Goal: Task Accomplishment & Management: Complete application form

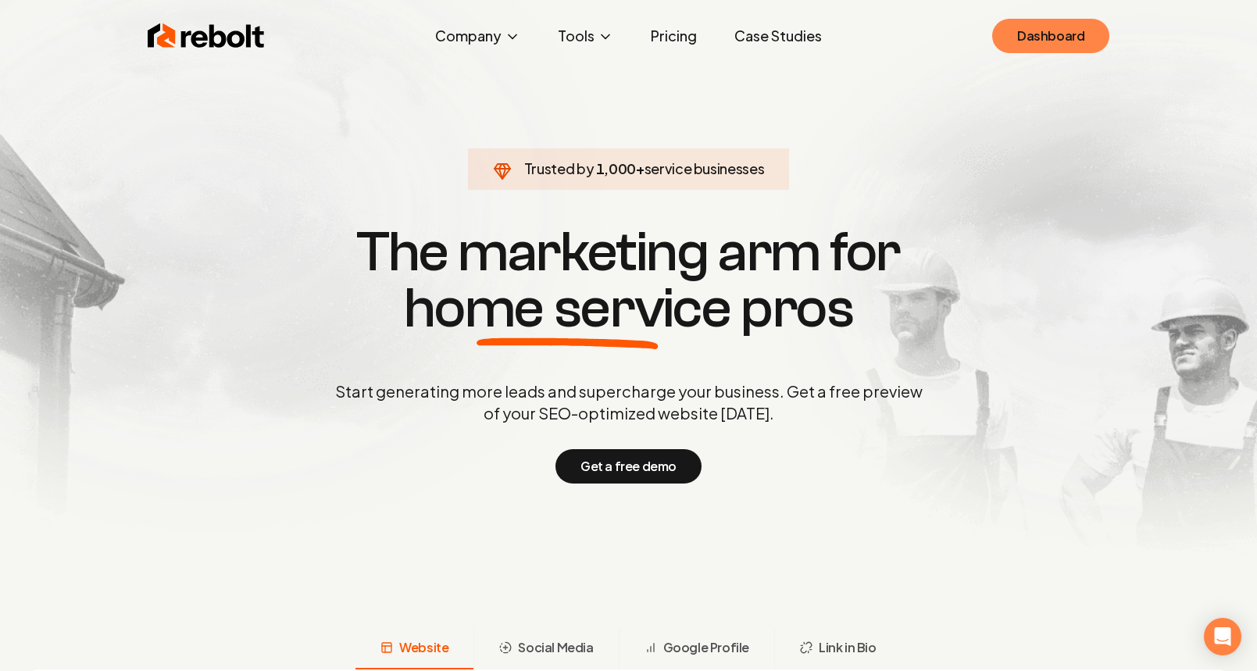
click at [1066, 49] on link "Dashboard" at bounding box center [1050, 36] width 117 height 34
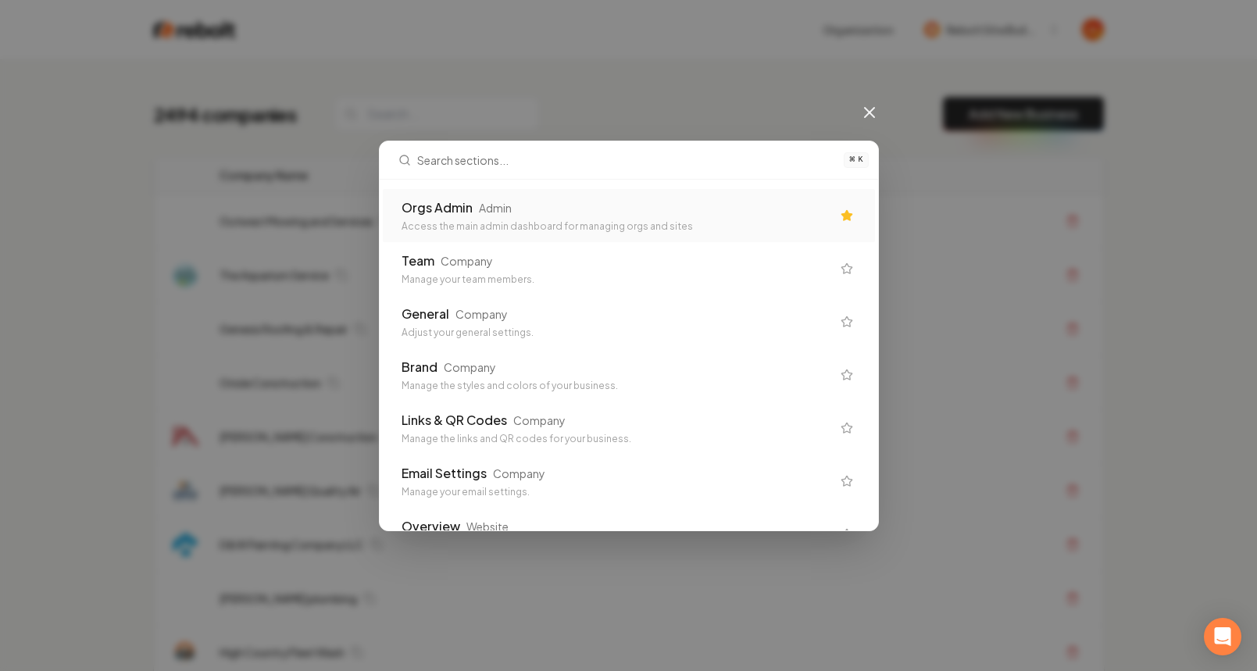
click at [691, 233] on div "Orgs Admin Admin Access the main admin dashboard for managing orgs and sites" at bounding box center [629, 215] width 492 height 53
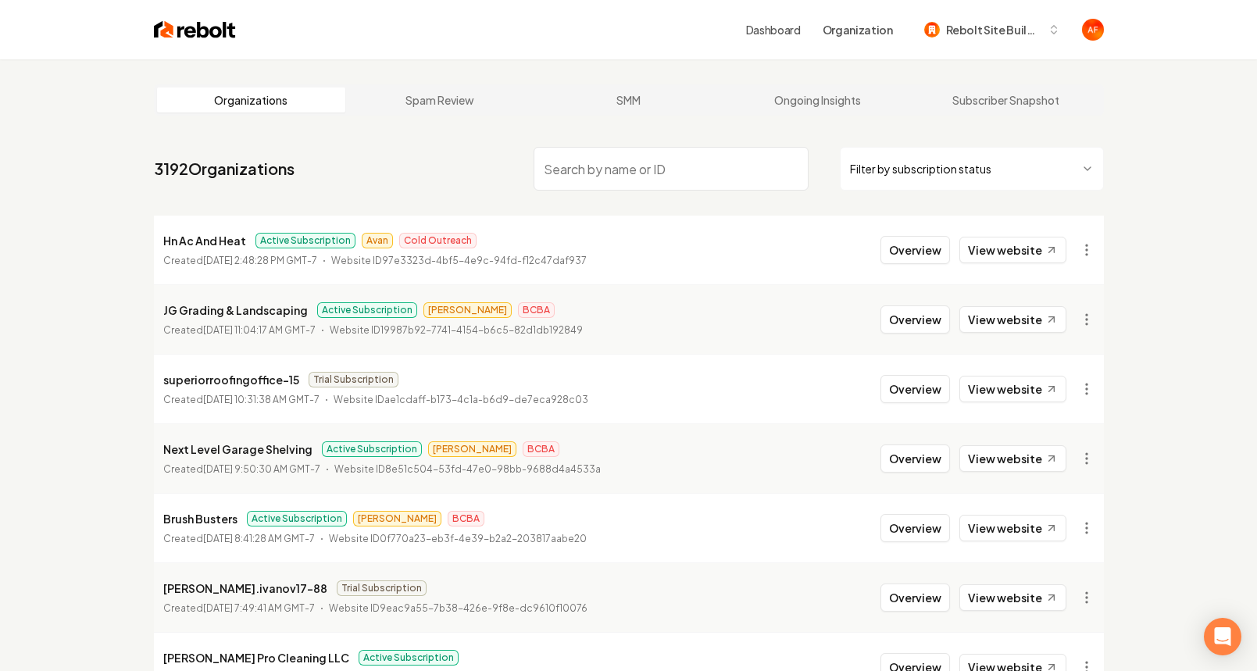
click at [168, 34] on img at bounding box center [195, 30] width 82 height 22
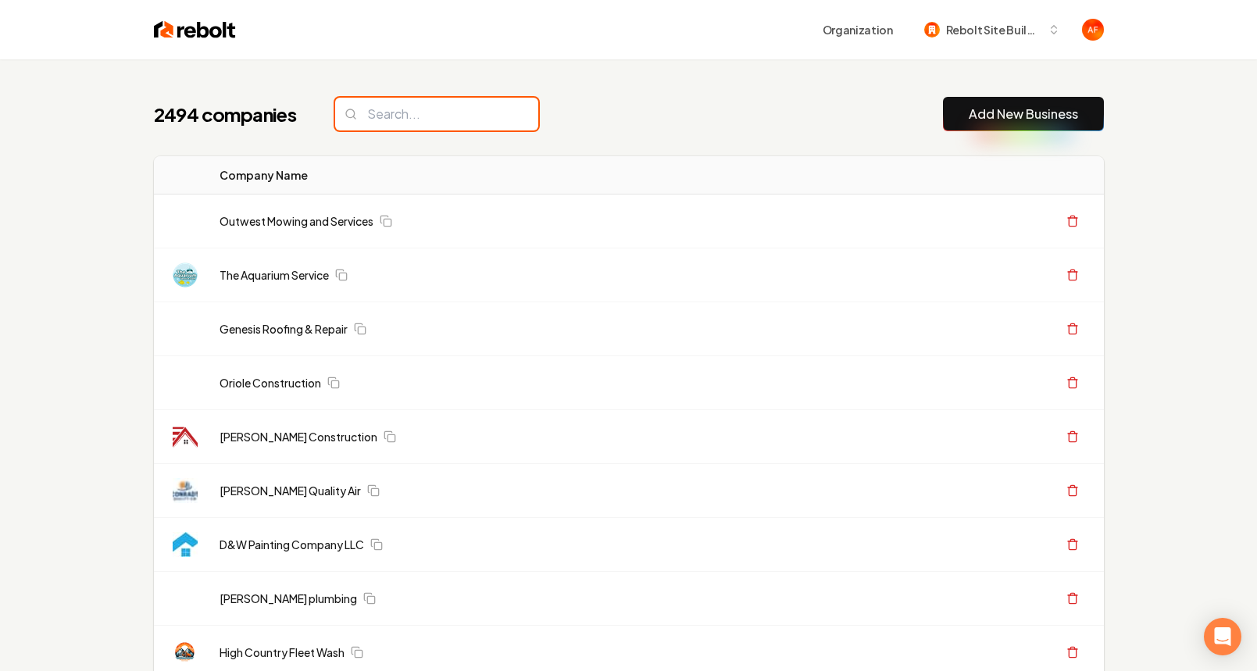
click at [441, 120] on input "search" at bounding box center [436, 114] width 203 height 33
click at [652, 123] on div "2494 companies Add New Business" at bounding box center [629, 114] width 950 height 34
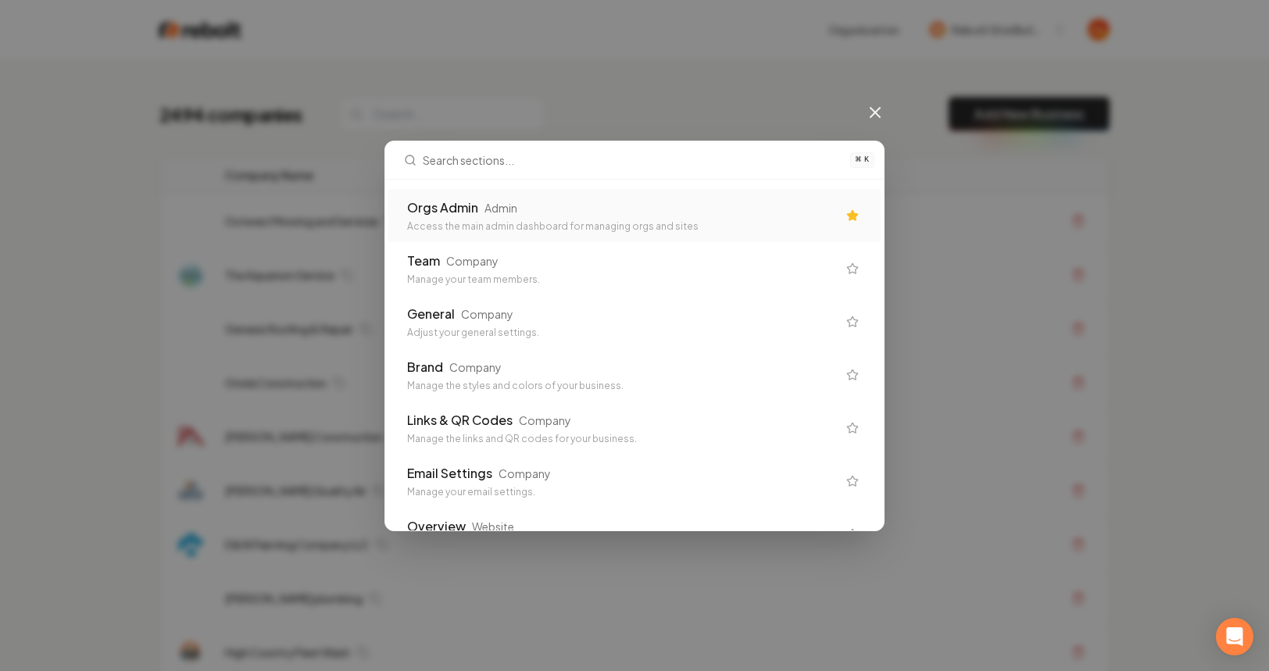
click at [562, 83] on div "⌘ K Orgs Admin Admin Access the main admin dashboard for managing orgs and site…" at bounding box center [634, 335] width 1269 height 671
click at [880, 111] on icon at bounding box center [875, 112] width 19 height 19
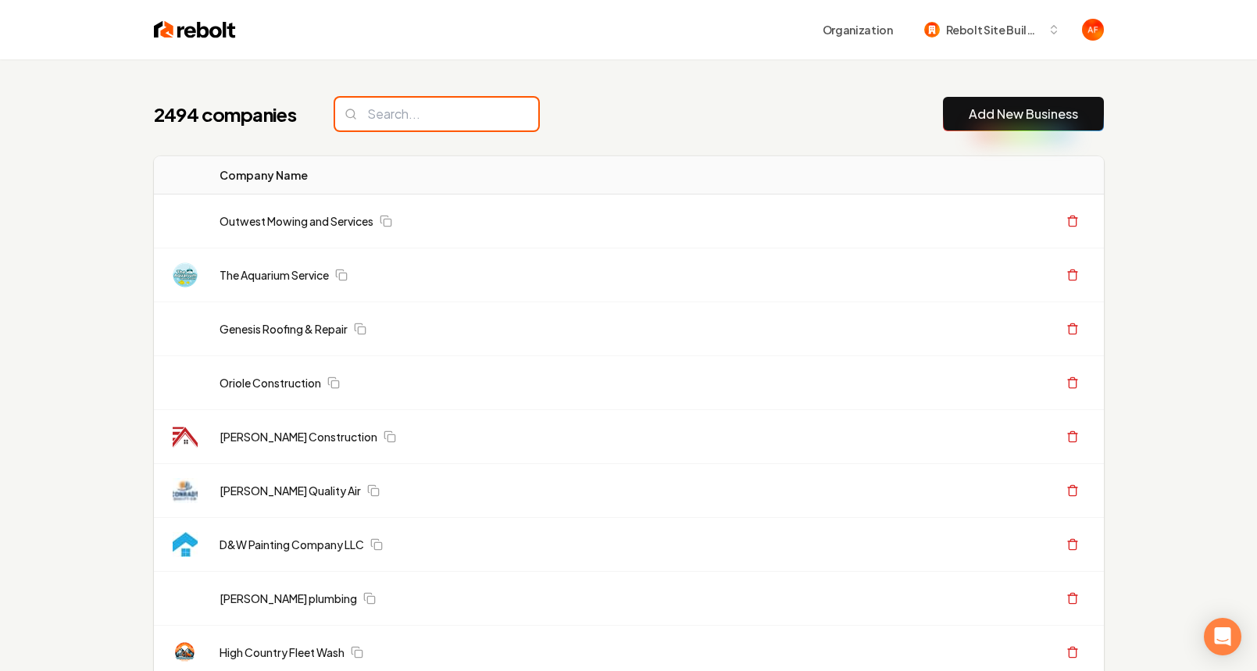
click at [371, 116] on input "search" at bounding box center [436, 114] width 203 height 33
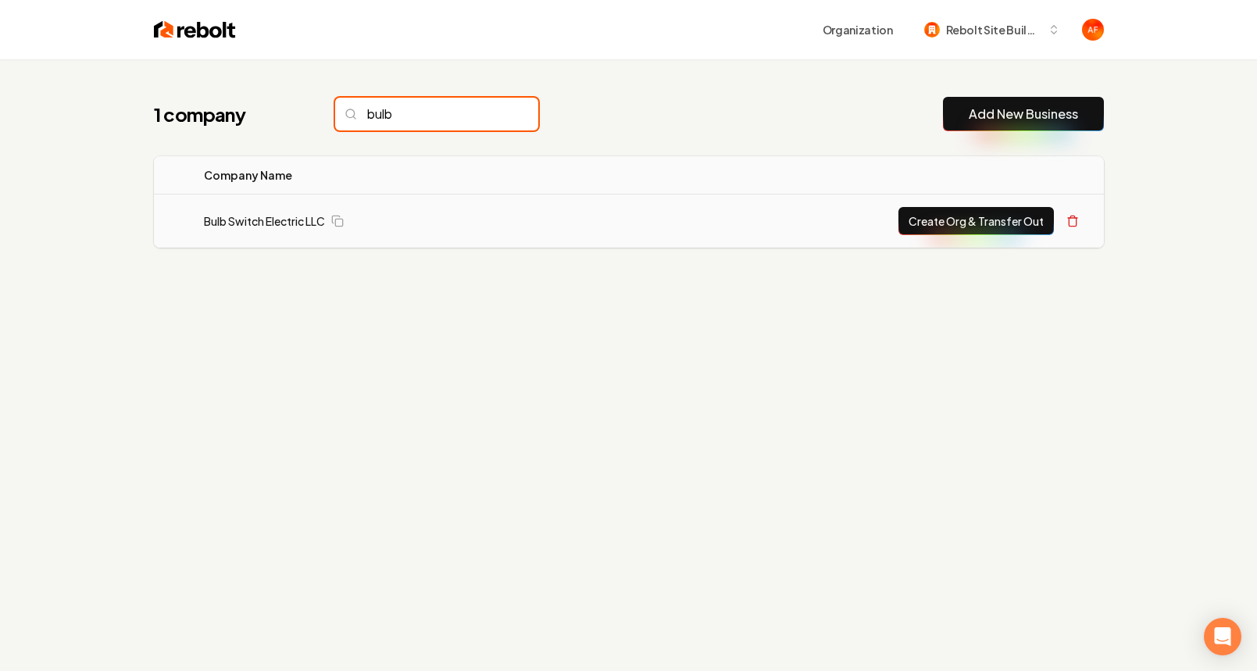
type input "bulb"
click at [931, 227] on button "Create Org & Transfer Out" at bounding box center [975, 221] width 155 height 28
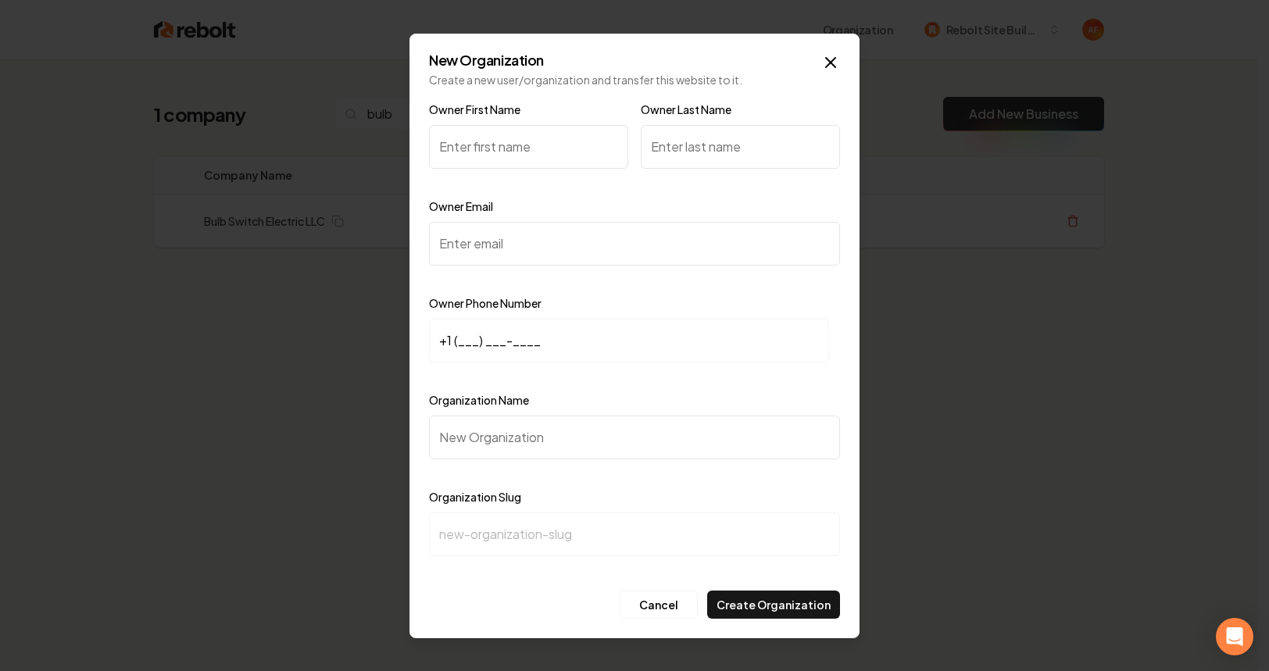
click at [493, 157] on input "Owner First Name" at bounding box center [528, 147] width 199 height 44
click at [506, 250] on input "Owner Email" at bounding box center [634, 244] width 411 height 44
paste input "[PERSON_NAME][EMAIL_ADDRESS][DOMAIN_NAME]"
type input "[PERSON_NAME][EMAIL_ADDRESS][DOMAIN_NAME]"
click at [459, 338] on input "+1 (___) ___-____" at bounding box center [629, 341] width 400 height 44
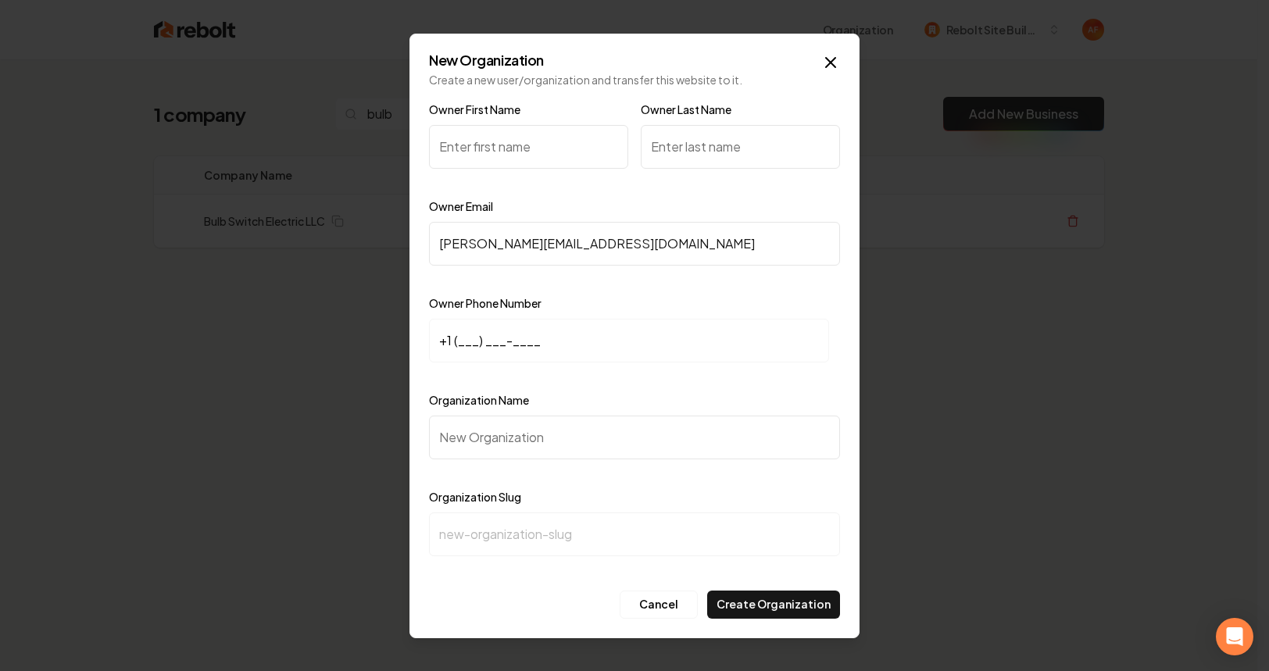
paste input "816) 592-9360"
type input "[PHONE_NUMBER]"
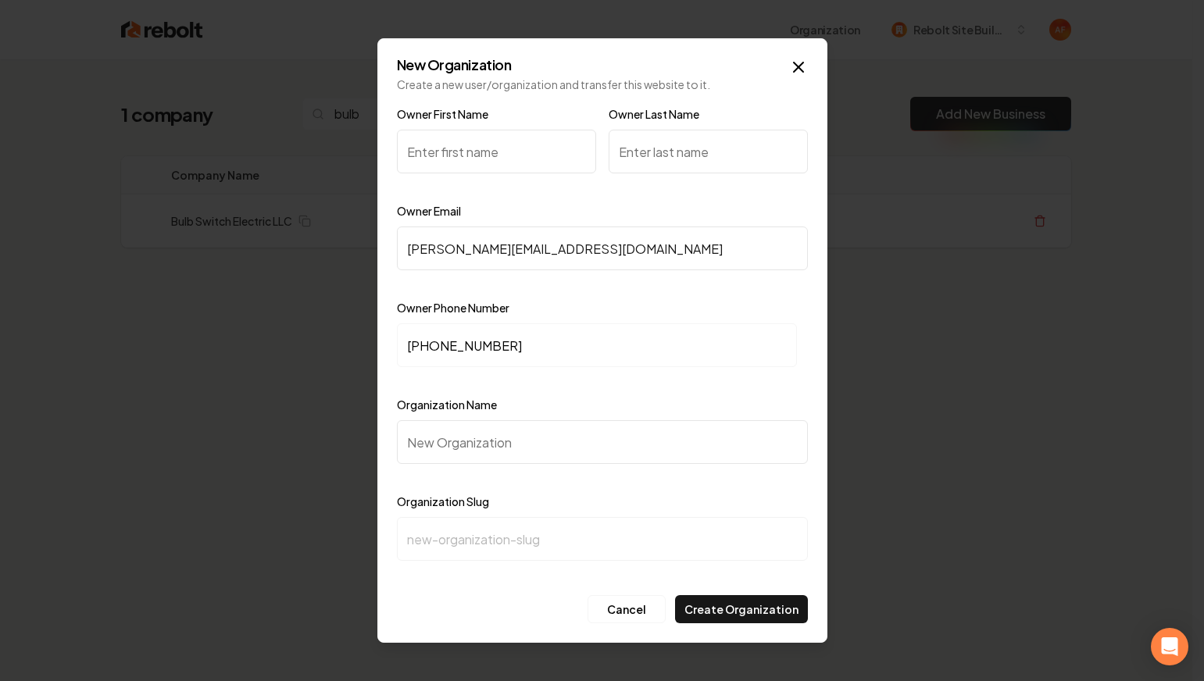
click at [653, 148] on input "Owner Last Name" at bounding box center [708, 152] width 199 height 44
type input "[PERSON_NAME]"
click at [480, 159] on input "Owner First Name" at bounding box center [496, 152] width 199 height 44
type input "[PERSON_NAME]"
click at [423, 436] on input "Organization Name" at bounding box center [602, 442] width 411 height 44
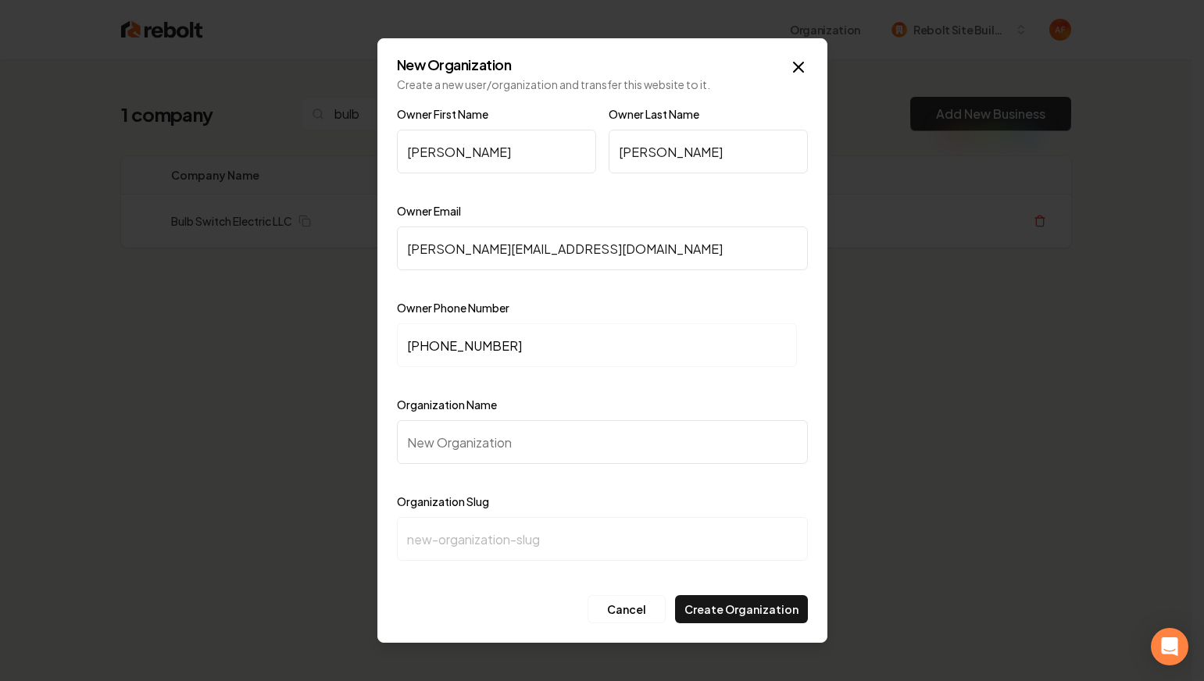
paste input "Bulb Switch Electric LLC"
type input "Bulb Switch Electric LLC"
type input "bulb-switch-electric-llc"
type input "Bulb Switch Electric LLC"
click at [738, 605] on button "Create Organization" at bounding box center [741, 609] width 133 height 28
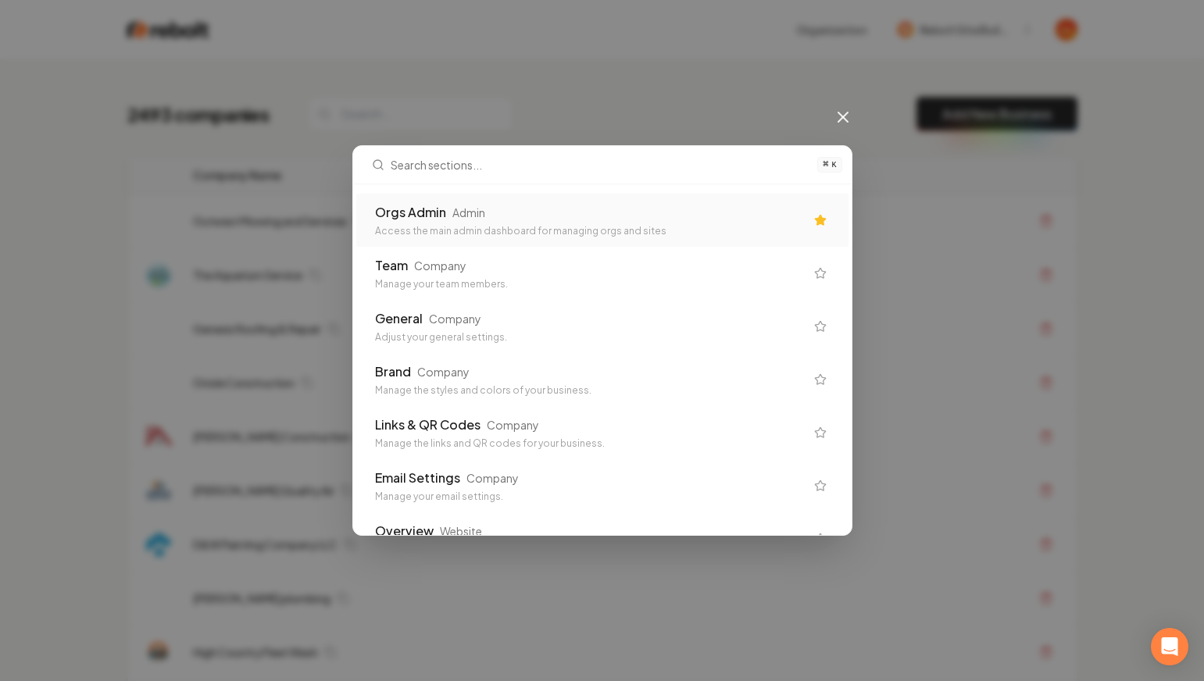
click at [579, 211] on div "Orgs Admin Admin" at bounding box center [590, 212] width 430 height 19
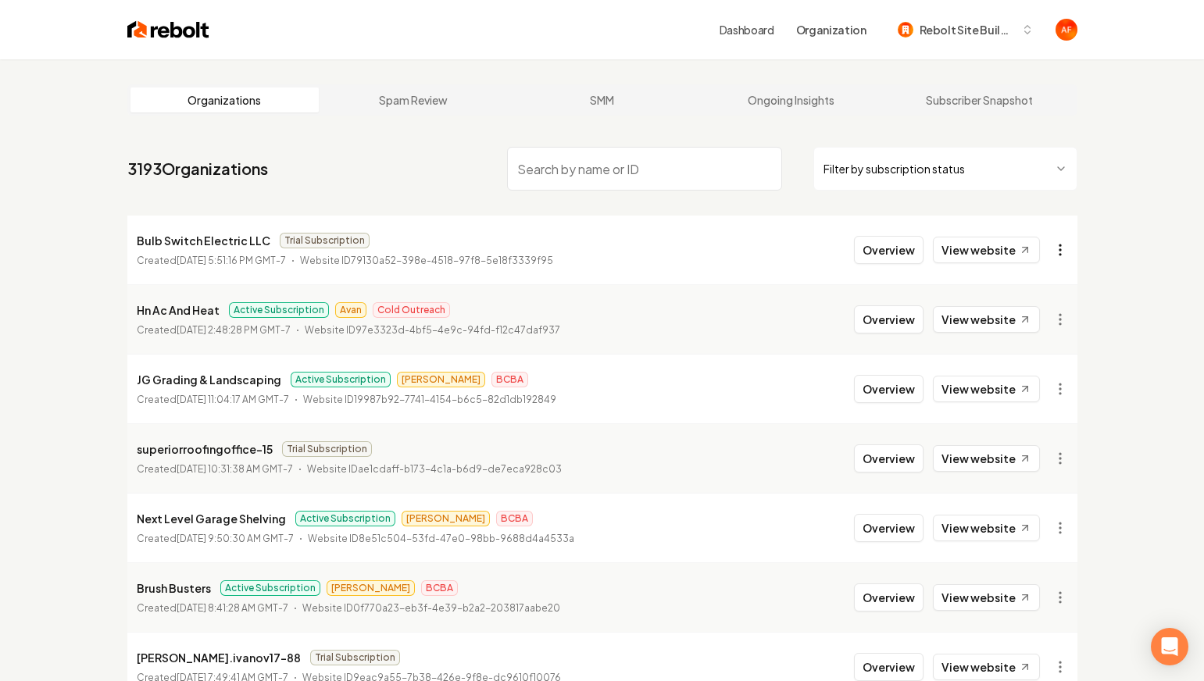
click at [1069, 251] on html "Dashboard Organization Rebolt Site Builder Organizations Spam Review SMM Ongoin…" at bounding box center [602, 340] width 1204 height 681
click at [1025, 307] on div "Get Payment Link" at bounding box center [1021, 310] width 99 height 25
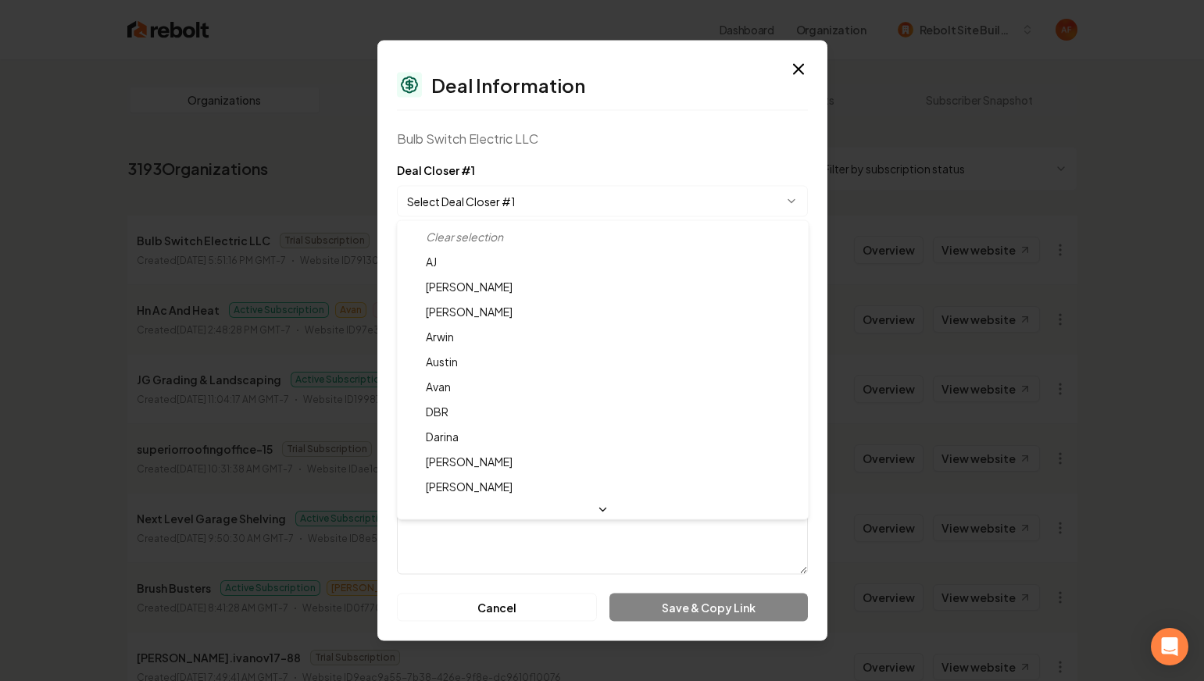
click at [523, 216] on body "Dashboard Organization Rebolt Site Builder Organizations Spam Review SMM Ongoin…" at bounding box center [602, 340] width 1204 height 681
select select "**********"
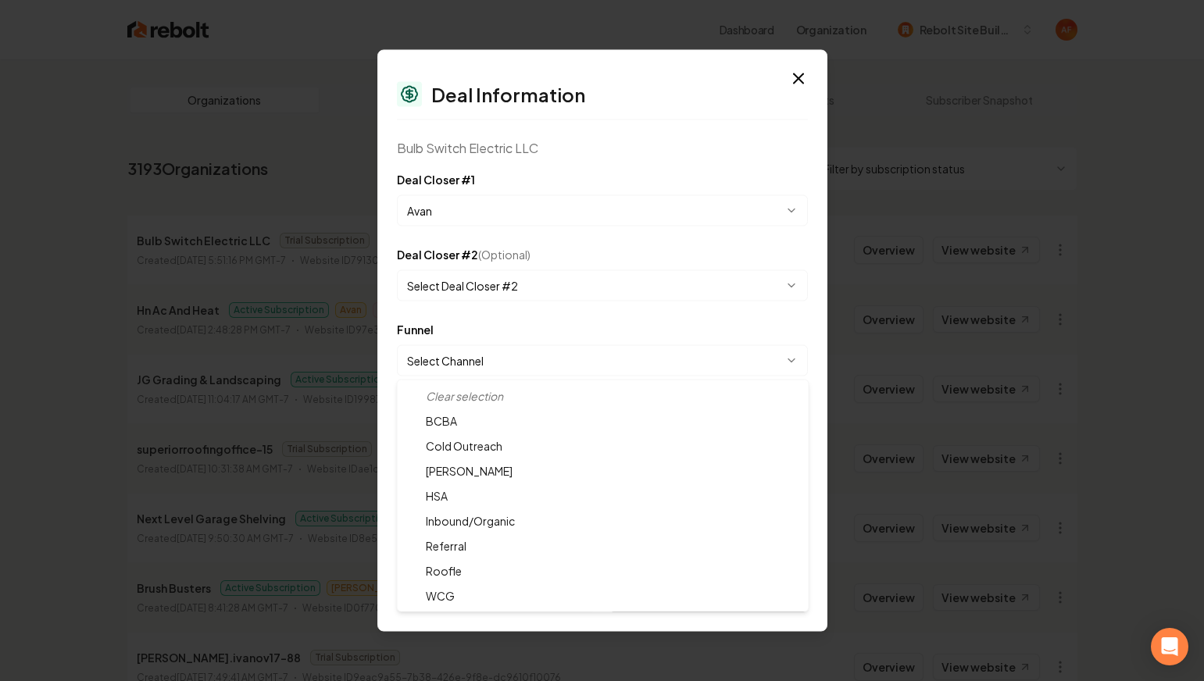
click at [467, 362] on body "Dashboard Organization Rebolt Site Builder Organizations Spam Review SMM Ongoin…" at bounding box center [602, 340] width 1204 height 681
select select "**********"
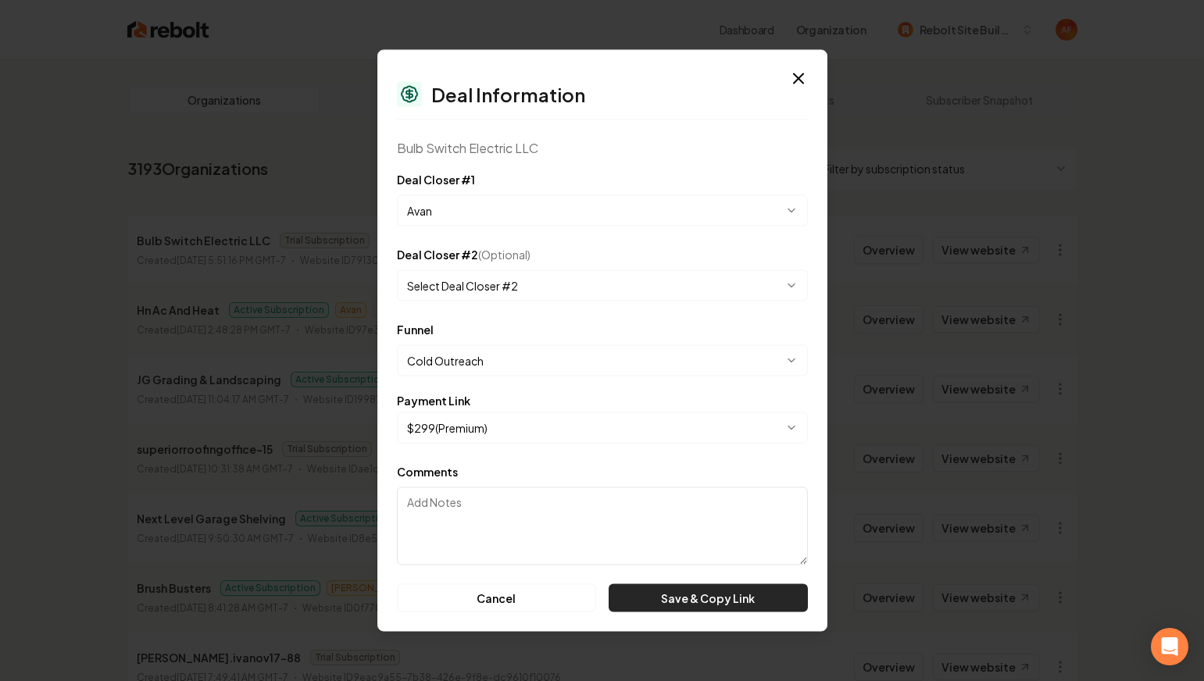
click at [726, 599] on button "Save & Copy Link" at bounding box center [708, 598] width 198 height 28
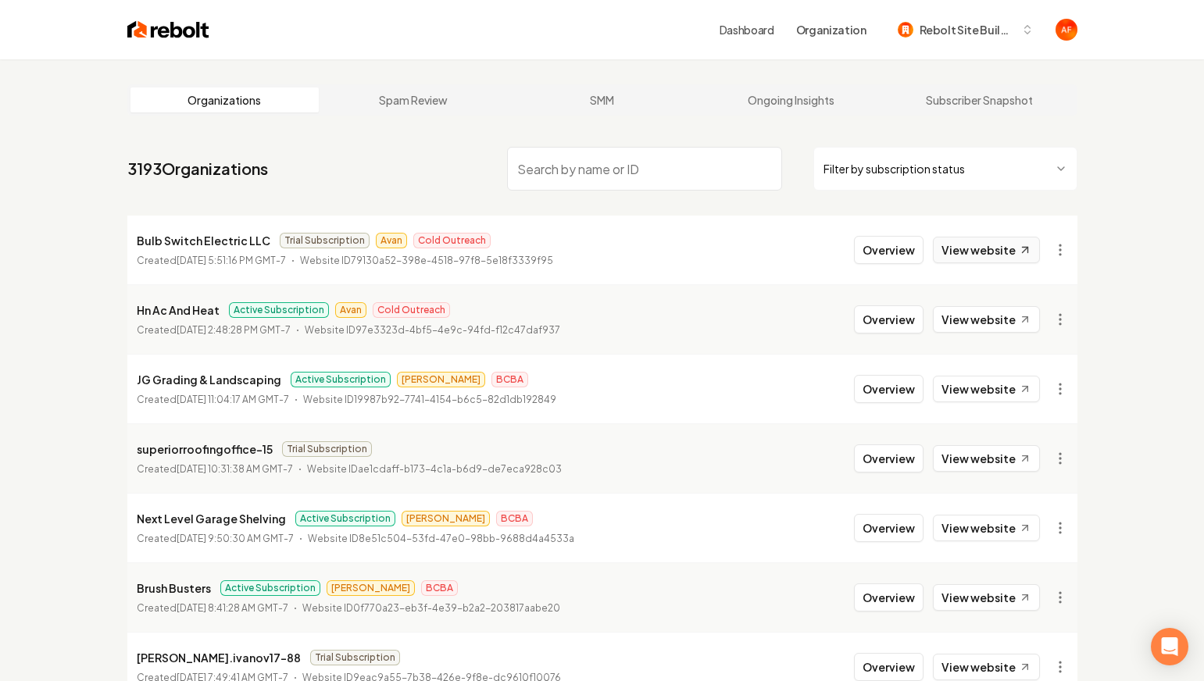
click at [975, 241] on link "View website" at bounding box center [986, 250] width 107 height 27
